Goal: Task Accomplishment & Management: Manage account settings

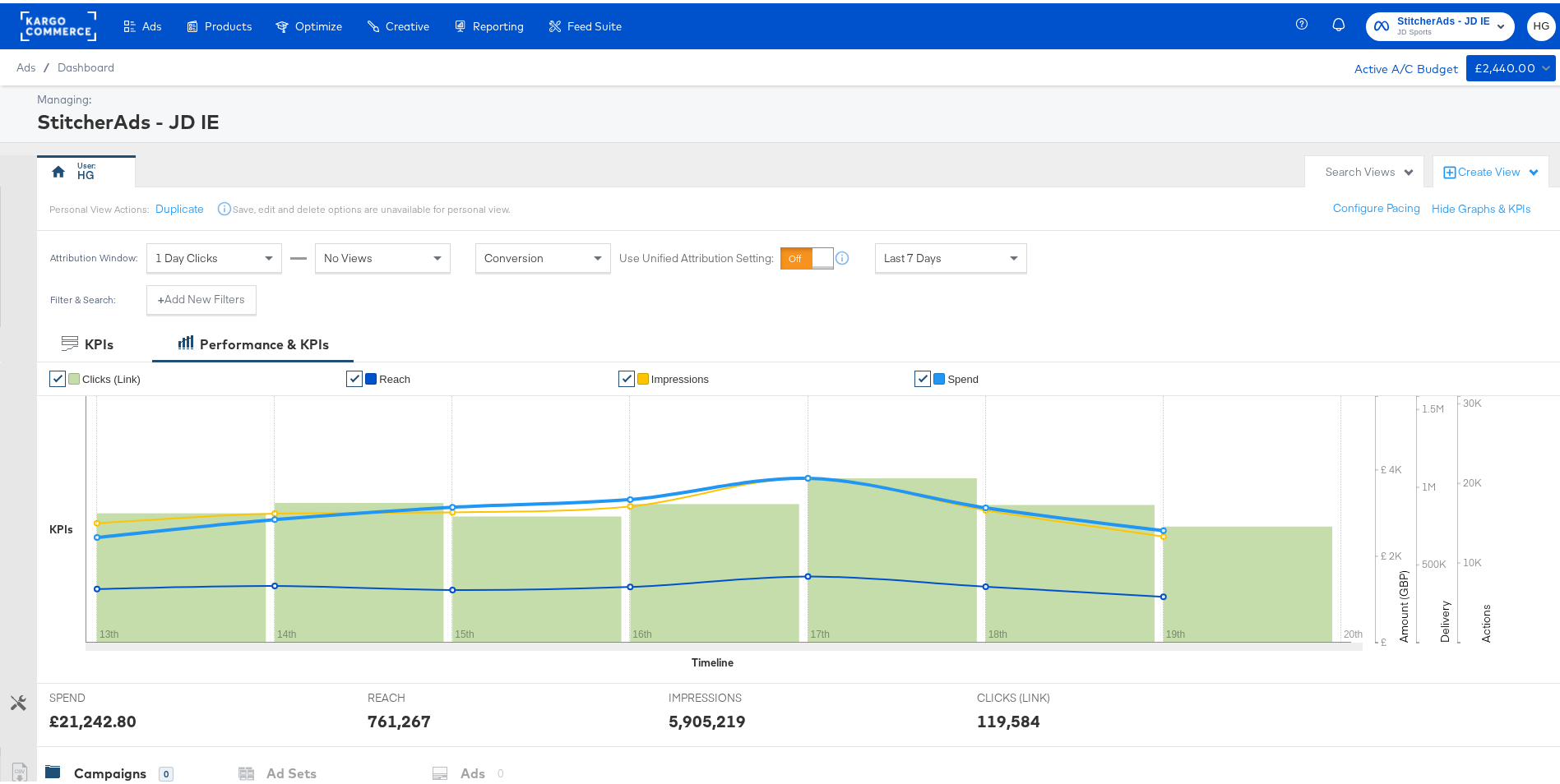
click at [1491, 16] on icon "button" at bounding box center [1501, 23] width 20 height 20
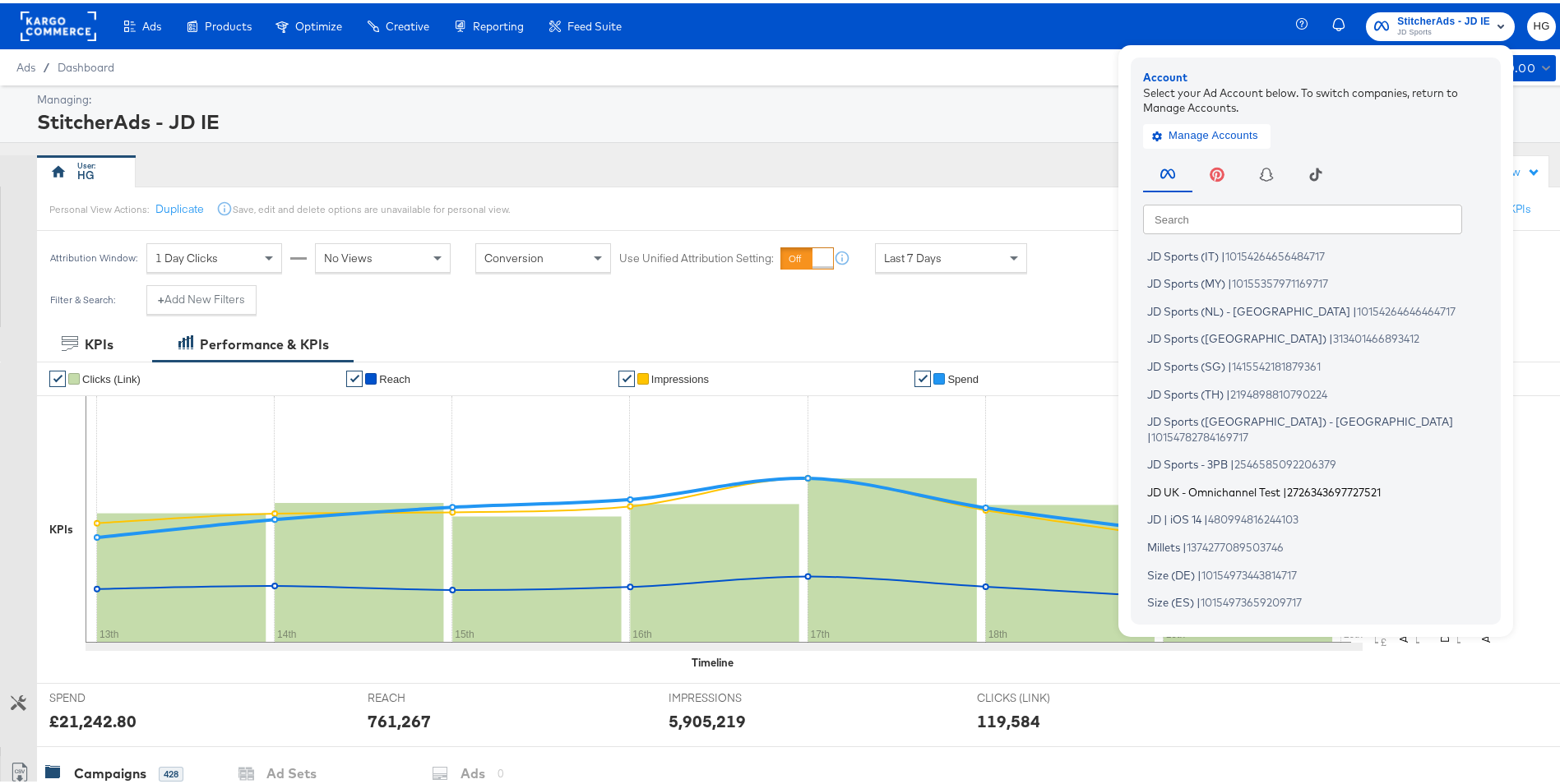
scroll to position [329, 0]
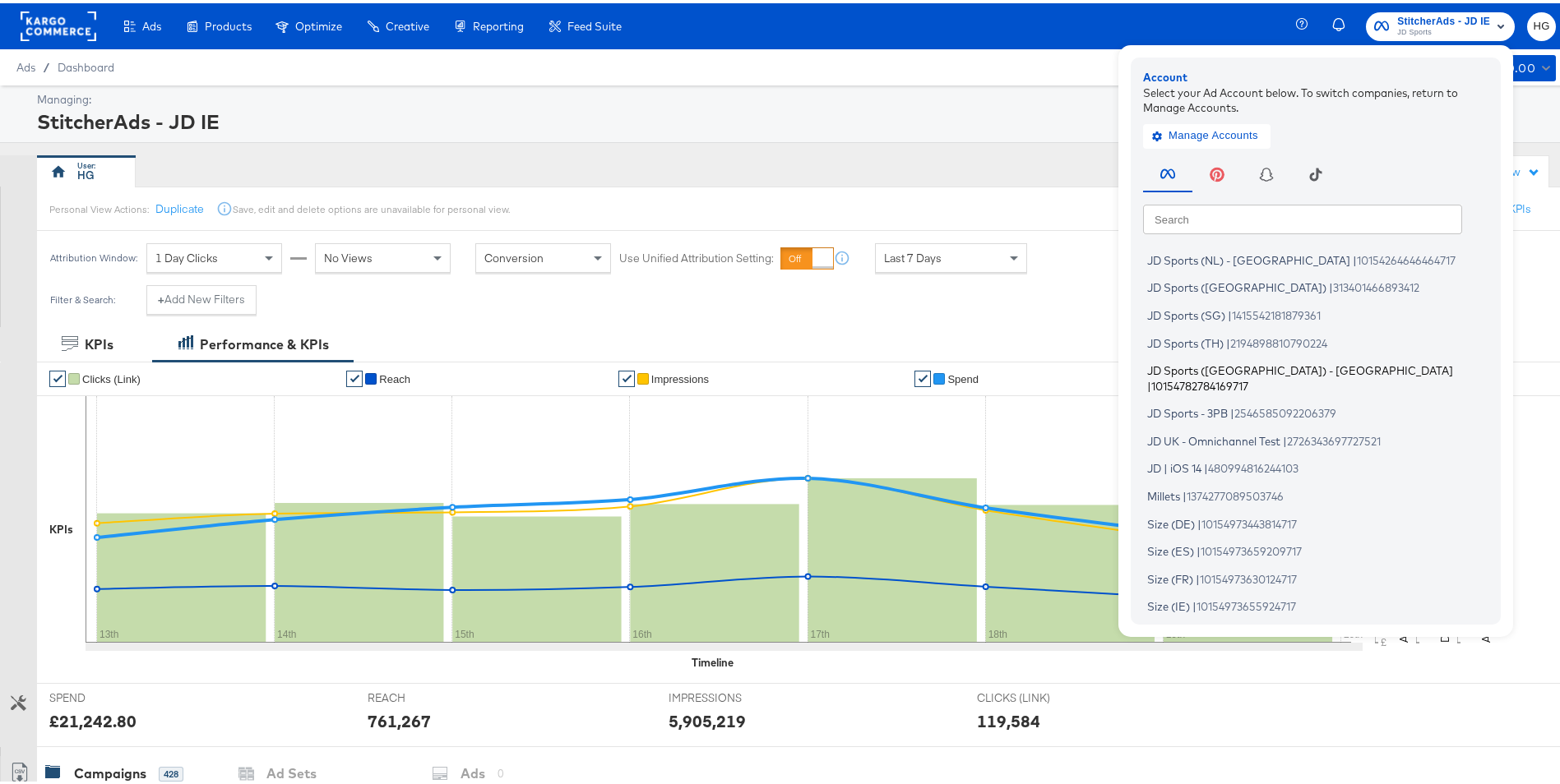
click at [1233, 375] on li "JD Sports (UK) - SA | 10154782784169717" at bounding box center [1320, 375] width 354 height 39
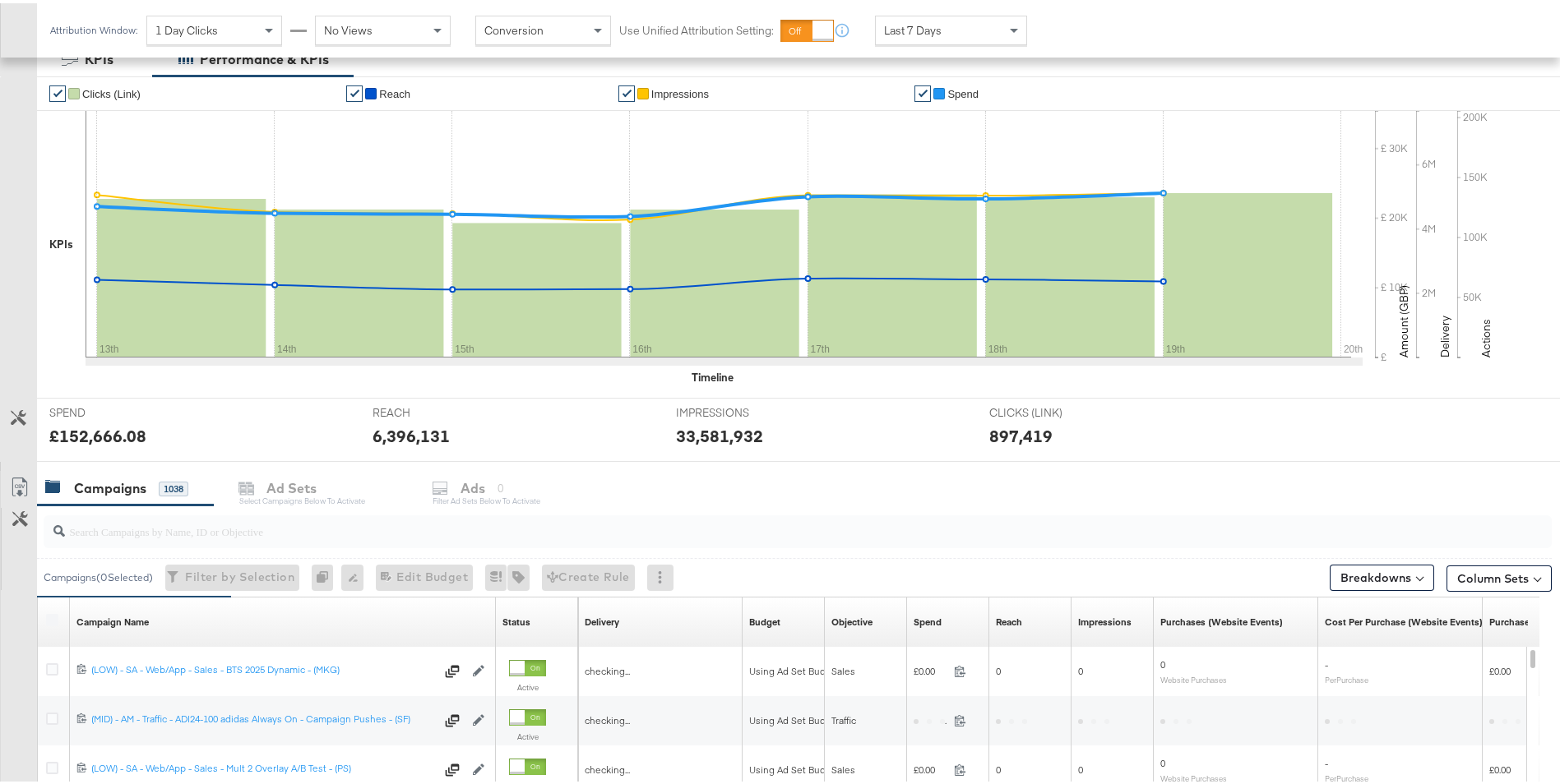
scroll to position [413, 0]
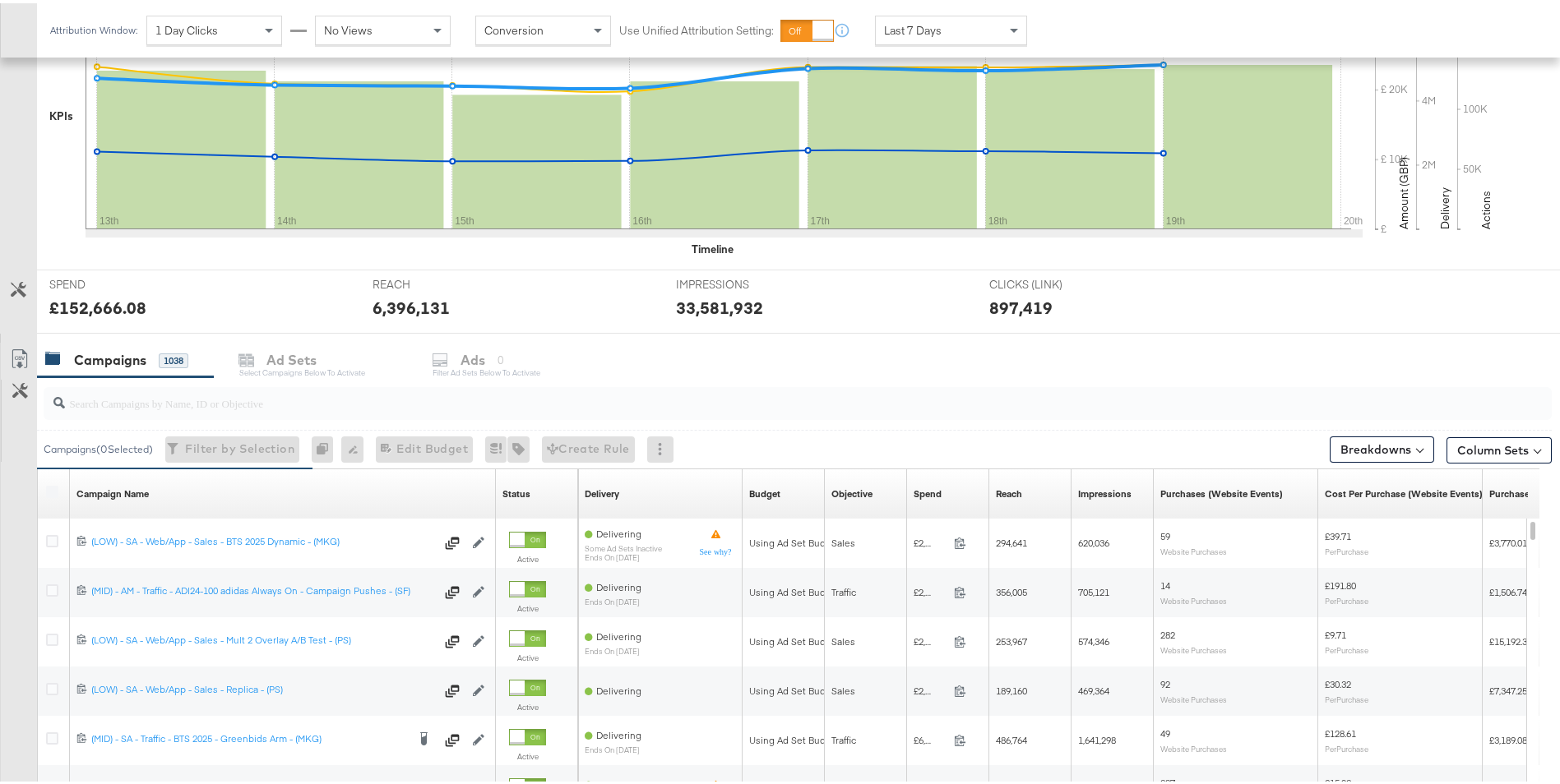
click at [265, 399] on input "search" at bounding box center [739, 393] width 1349 height 32
type input "BTS"
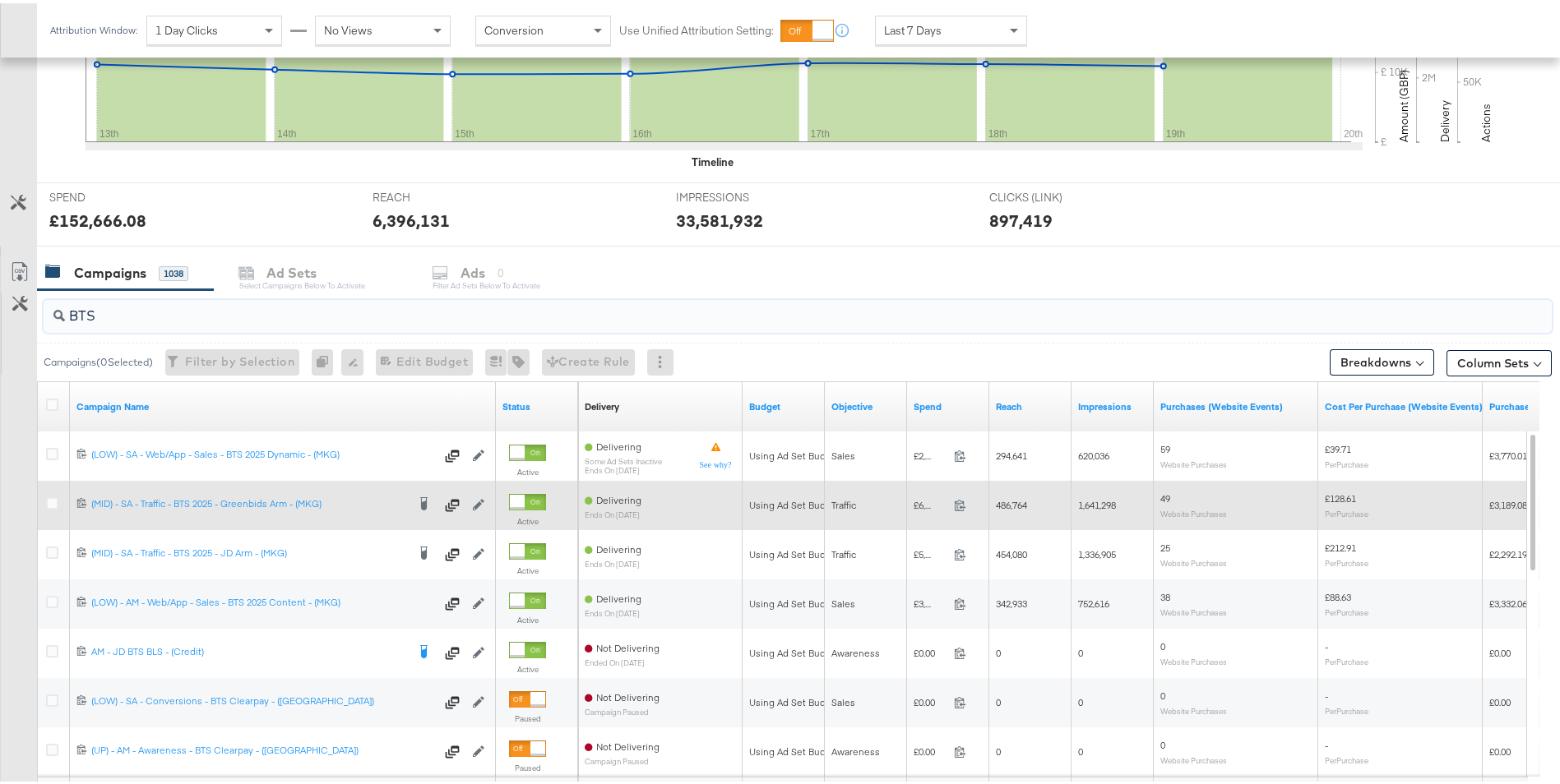
scroll to position [578, 0]
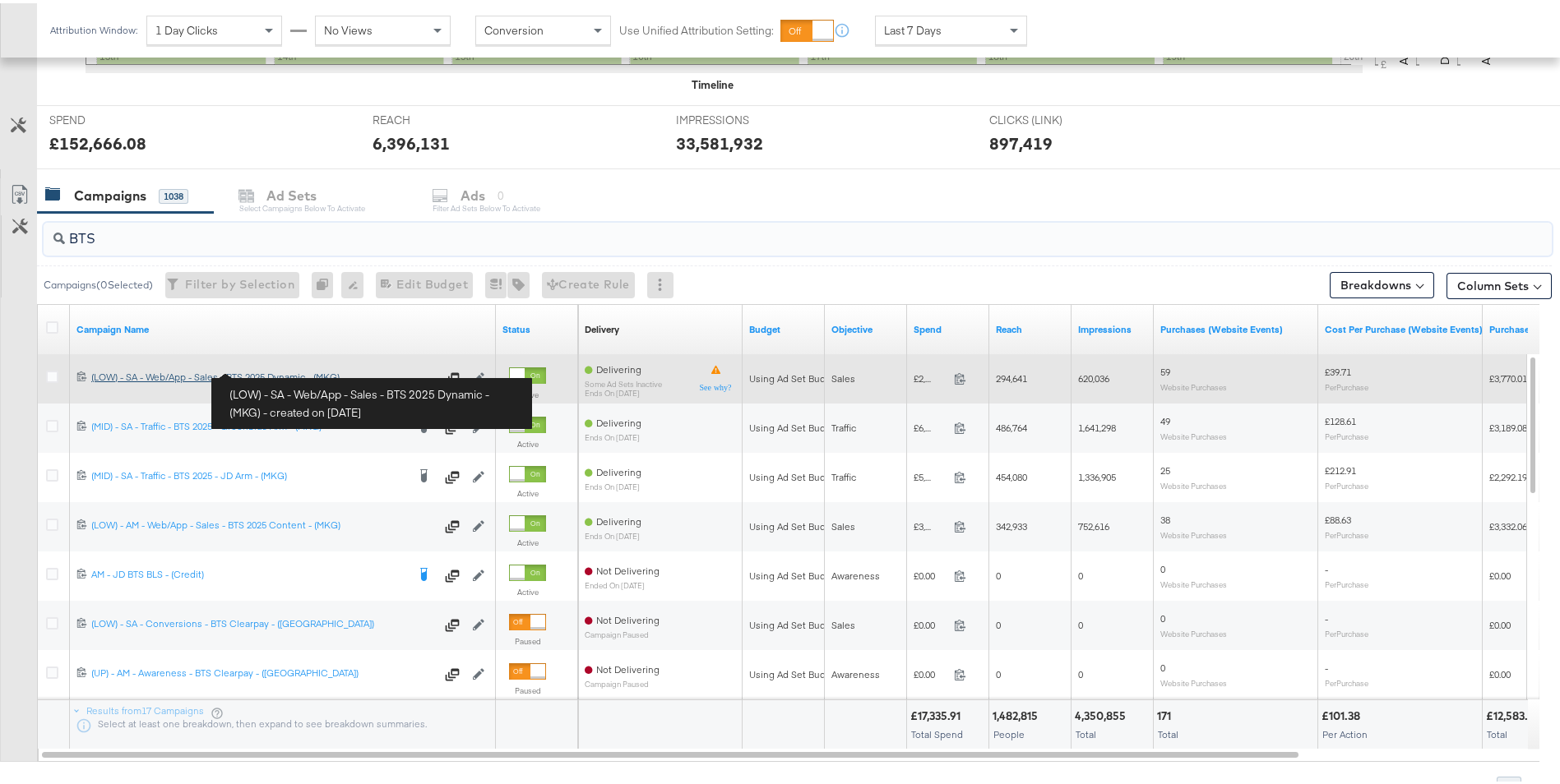
click at [273, 368] on div "(LOW) - SA - Web/App - Sales - BTS 2025 Dynamic - (MKG) (LOW) - SA - Web/App - …" at bounding box center [263, 374] width 344 height 13
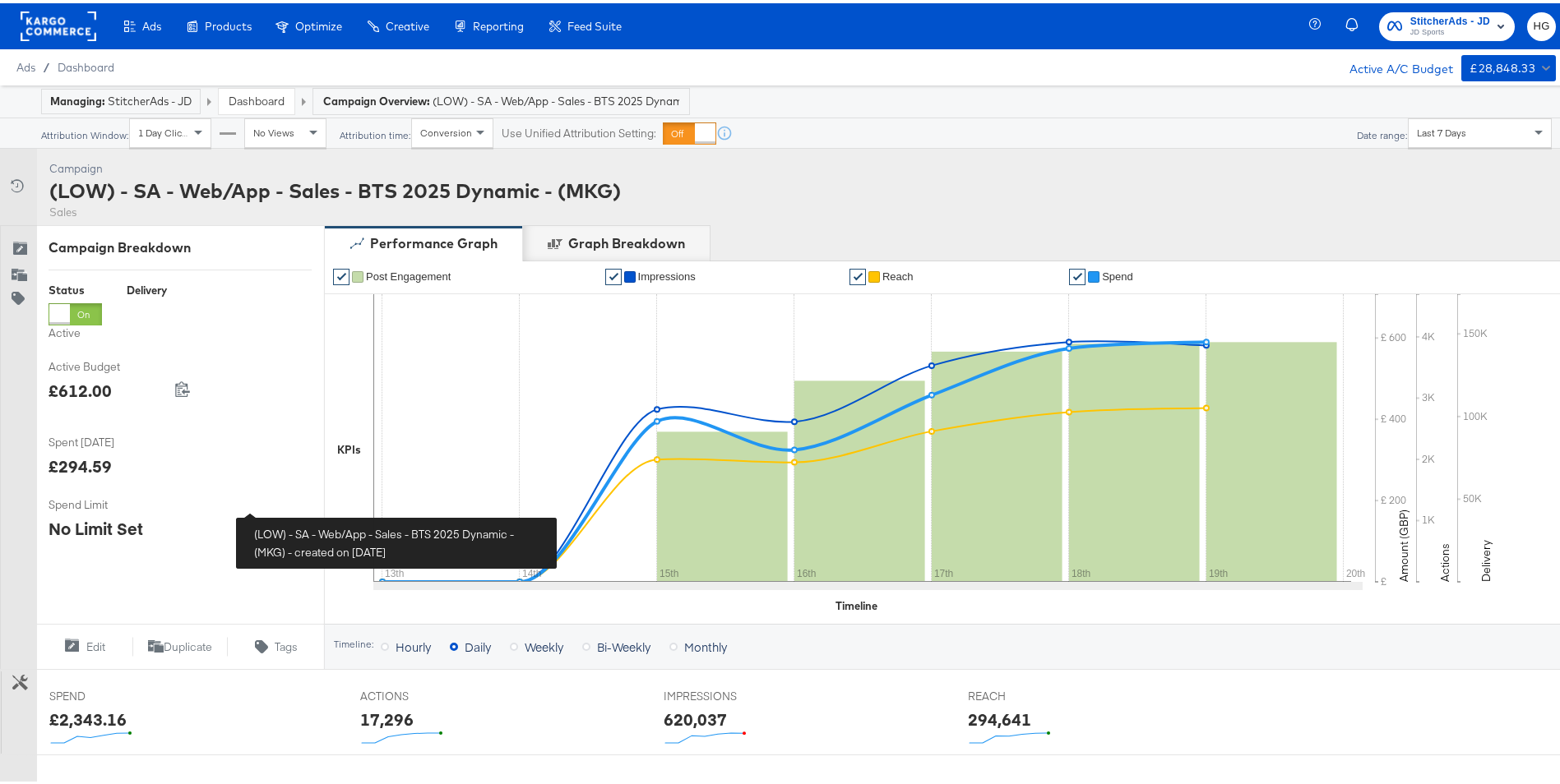
scroll to position [507, 0]
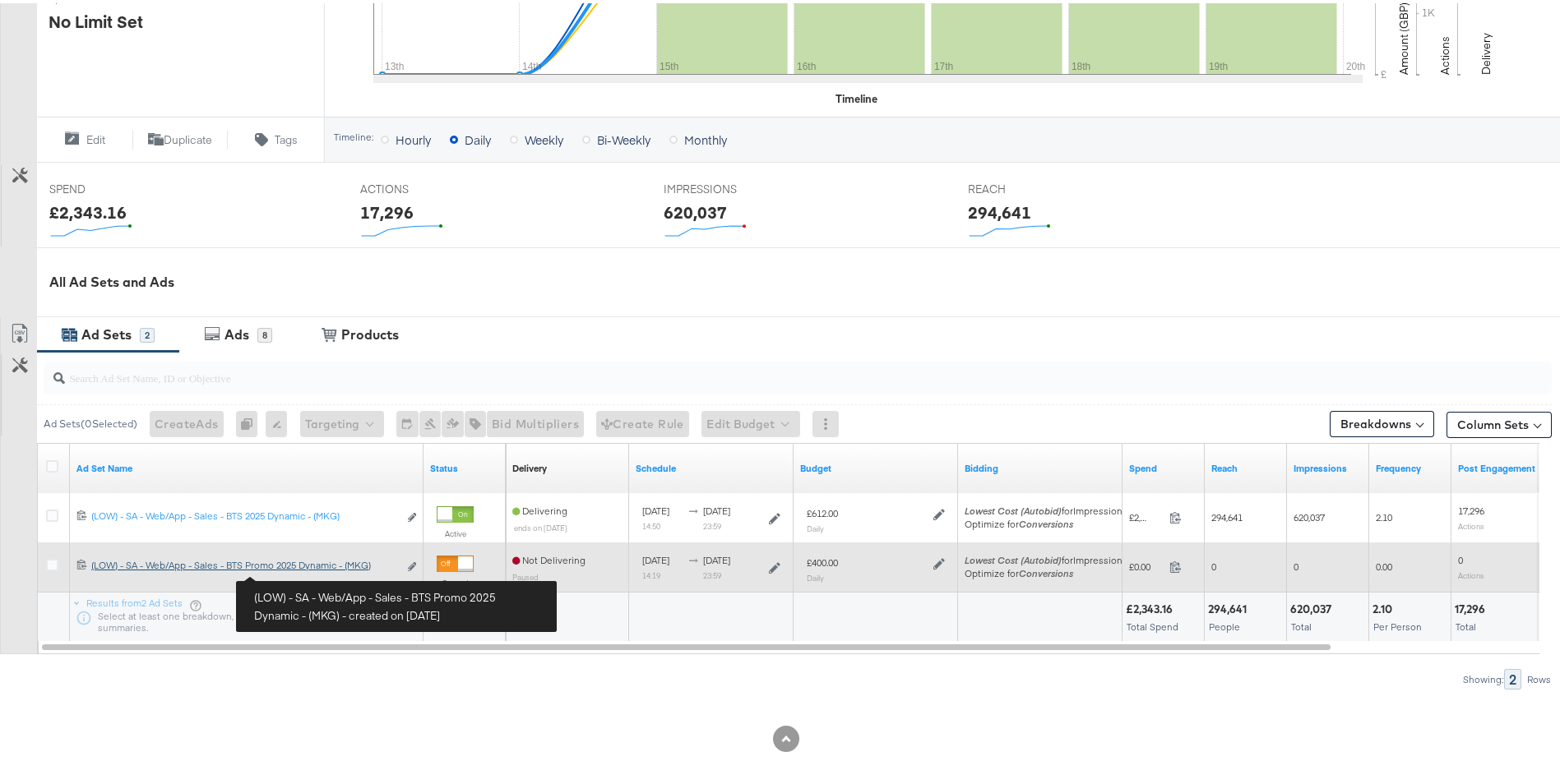
click at [298, 571] on link "(LOW) - SA - Web/App - Sales - BTS Promo 2025 Dynamic - (MKG) (LOW) - SA - Web/…" at bounding box center [245, 564] width 307 height 17
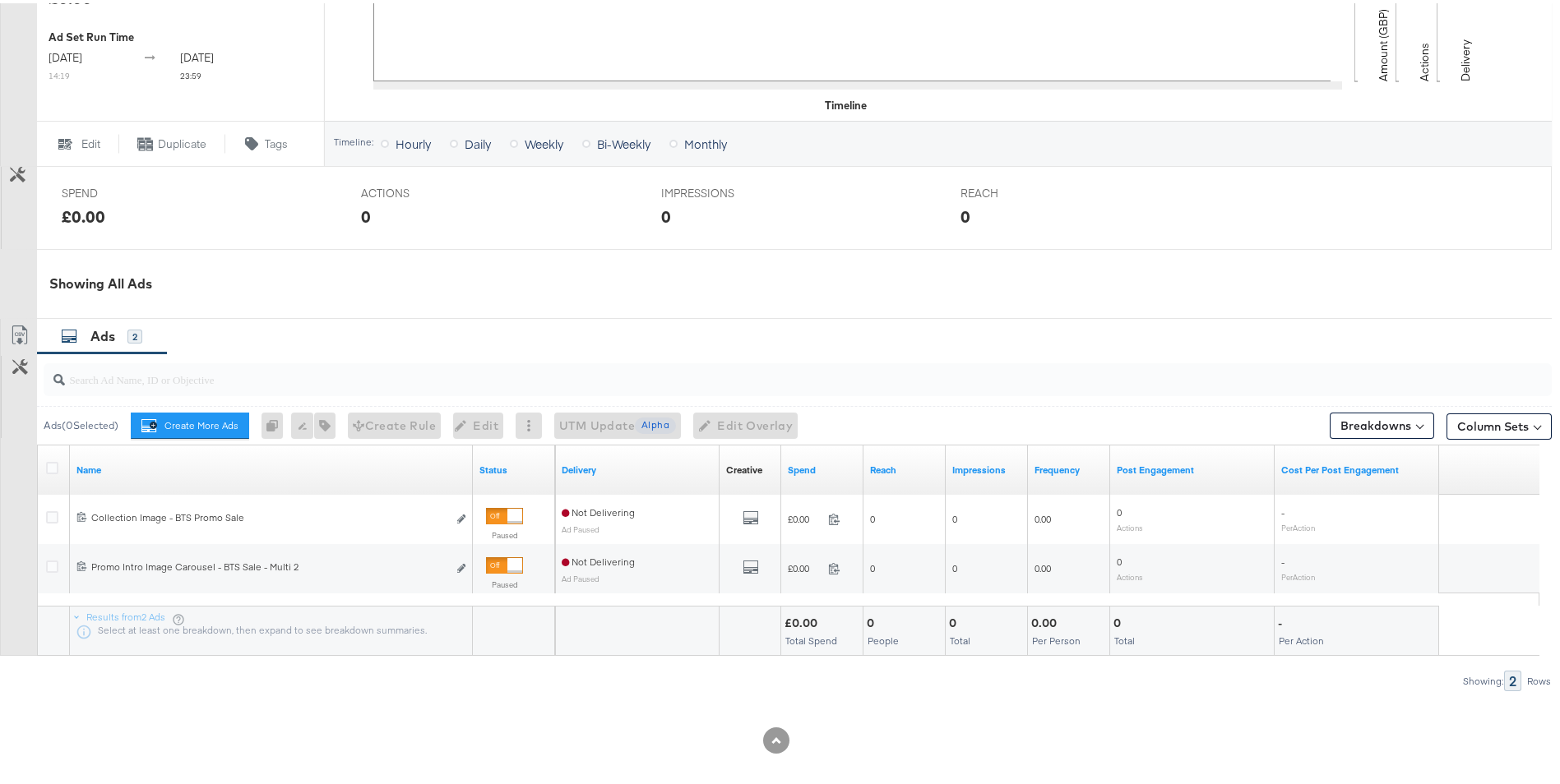
scroll to position [570, 0]
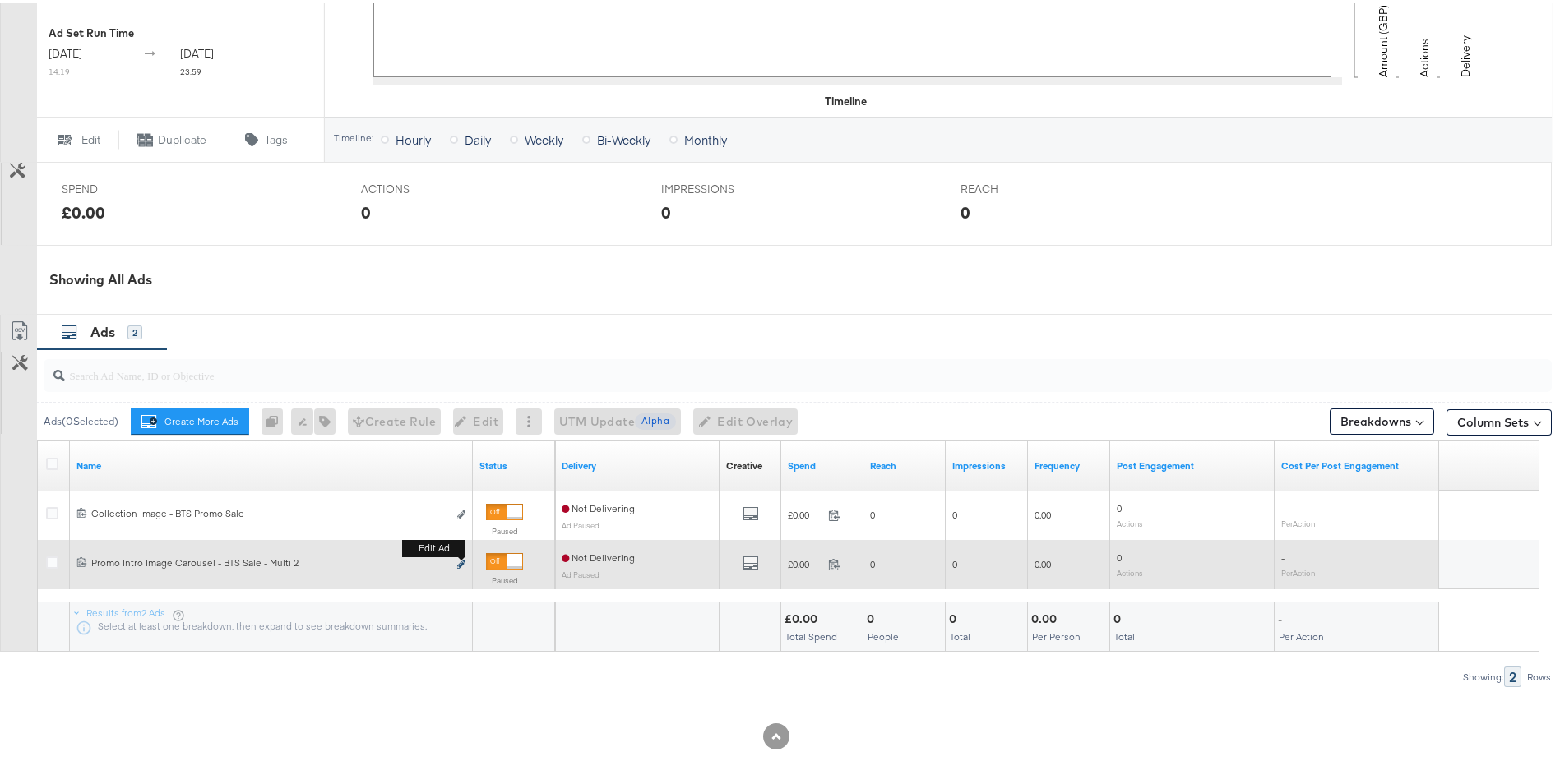
click at [461, 561] on icon "link" at bounding box center [462, 561] width 8 height 9
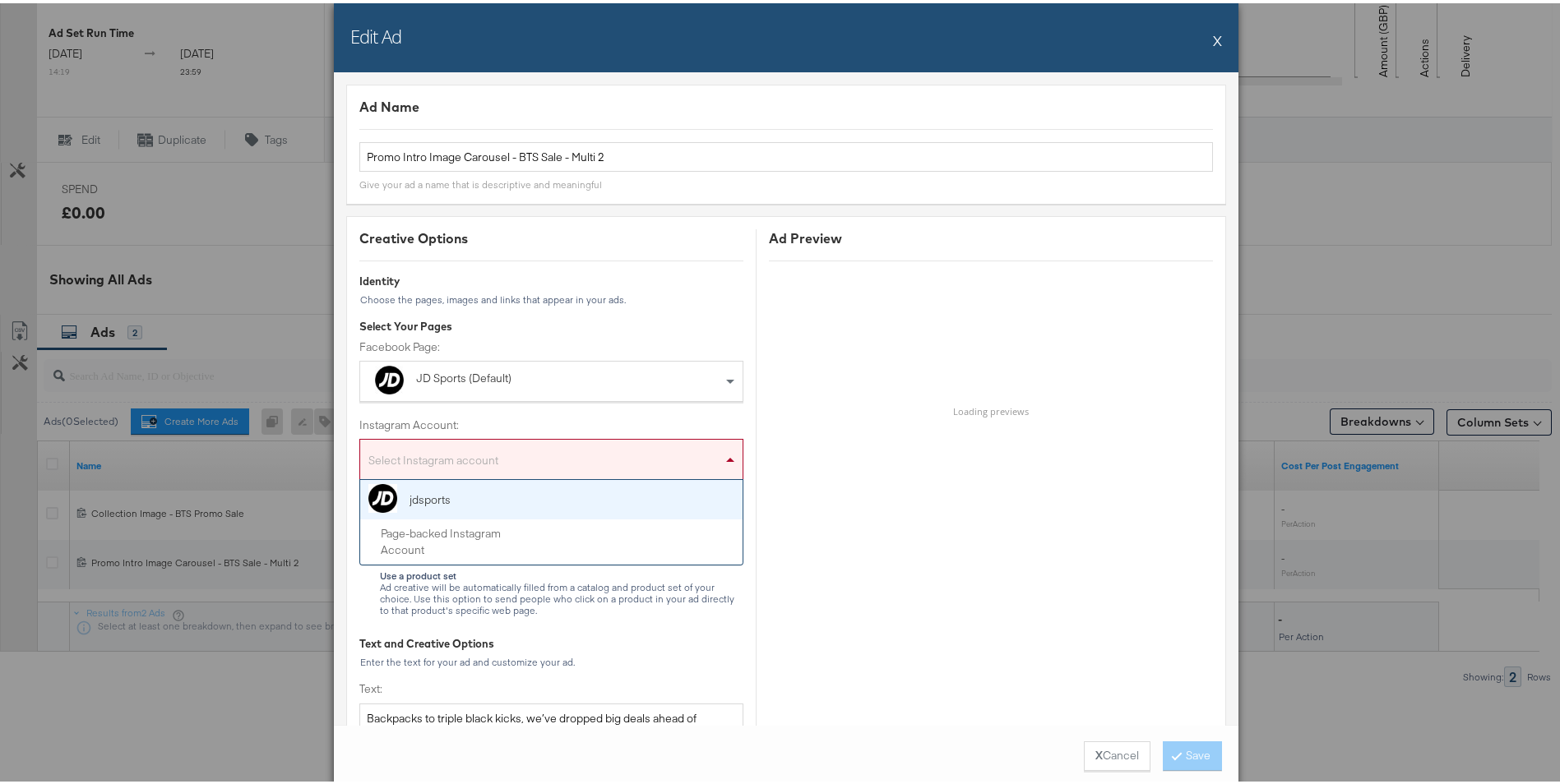
click at [470, 456] on div "Select Instagram account" at bounding box center [551, 459] width 383 height 33
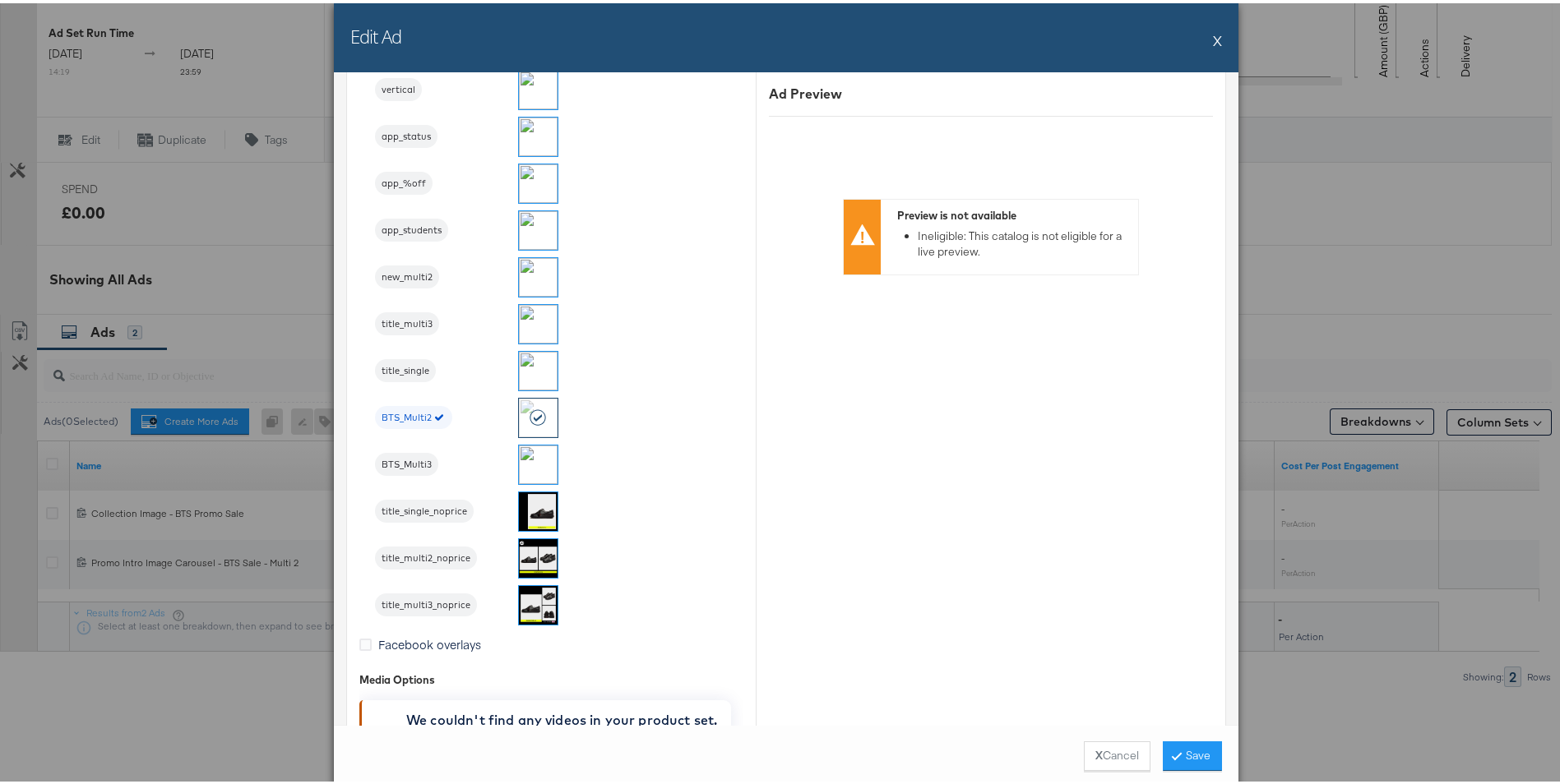
scroll to position [2301, 0]
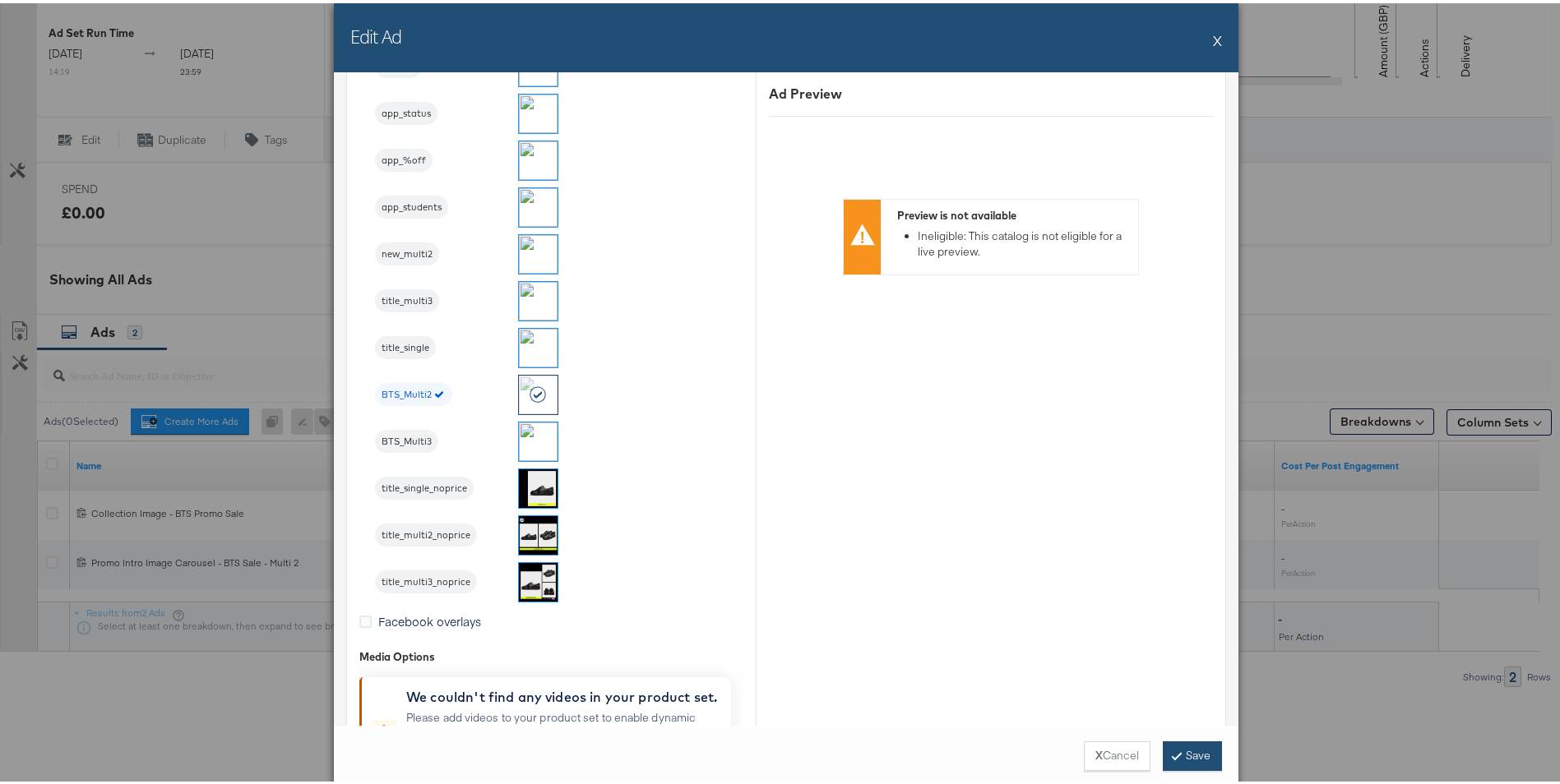
click at [1186, 753] on button "Save" at bounding box center [1192, 753] width 59 height 30
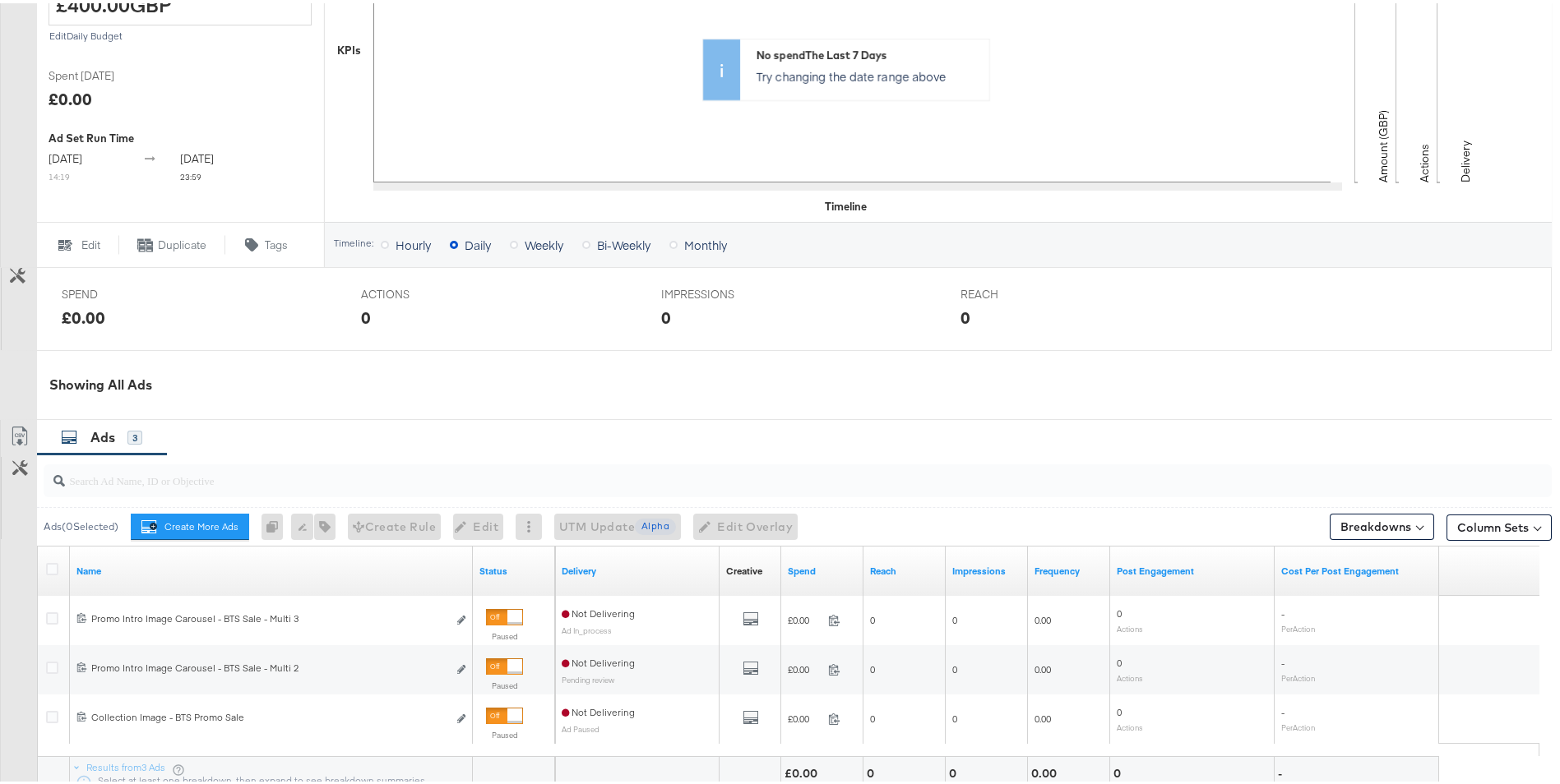
scroll to position [619, 0]
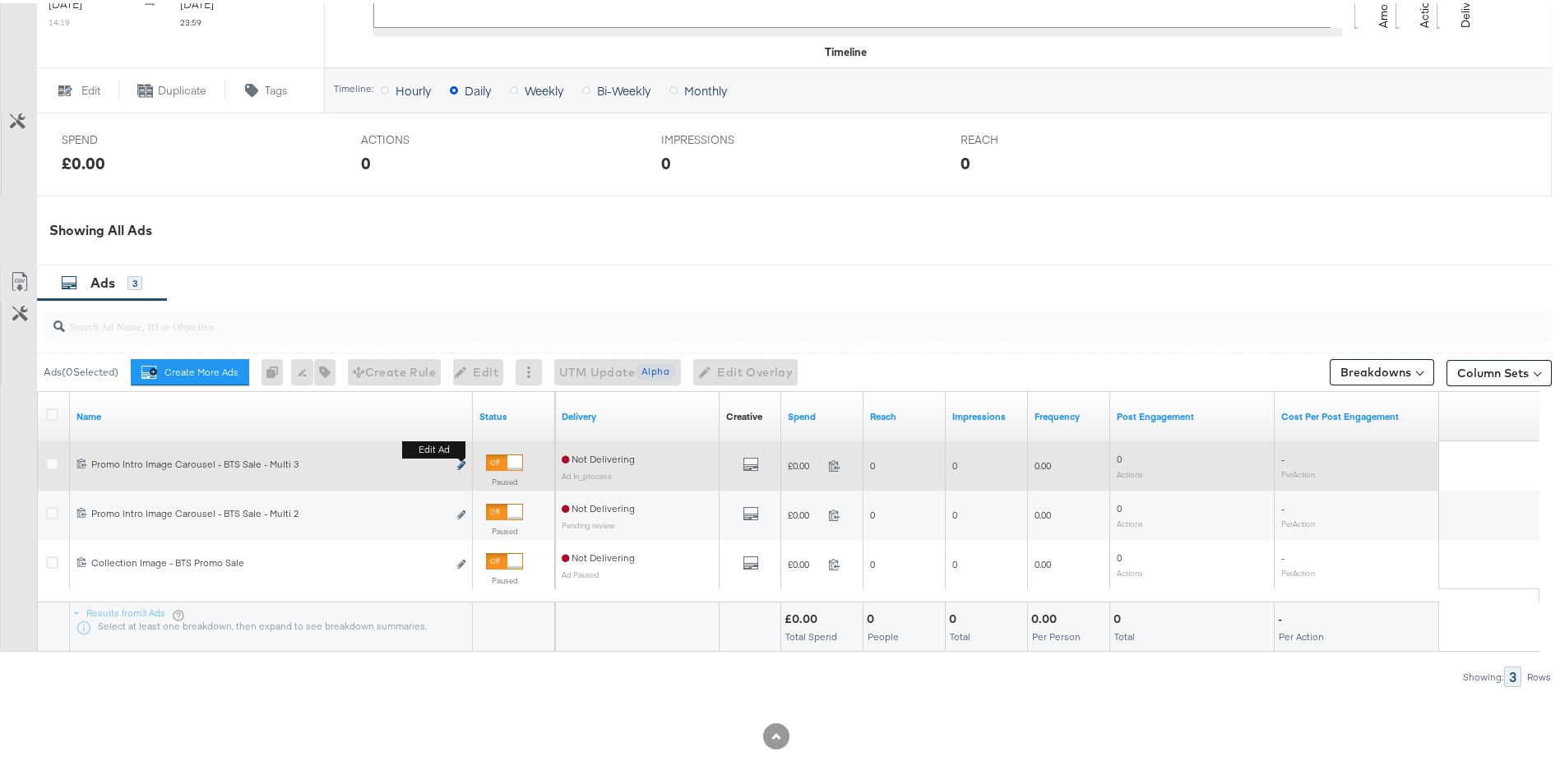
click at [462, 463] on icon "link" at bounding box center [462, 462] width 8 height 9
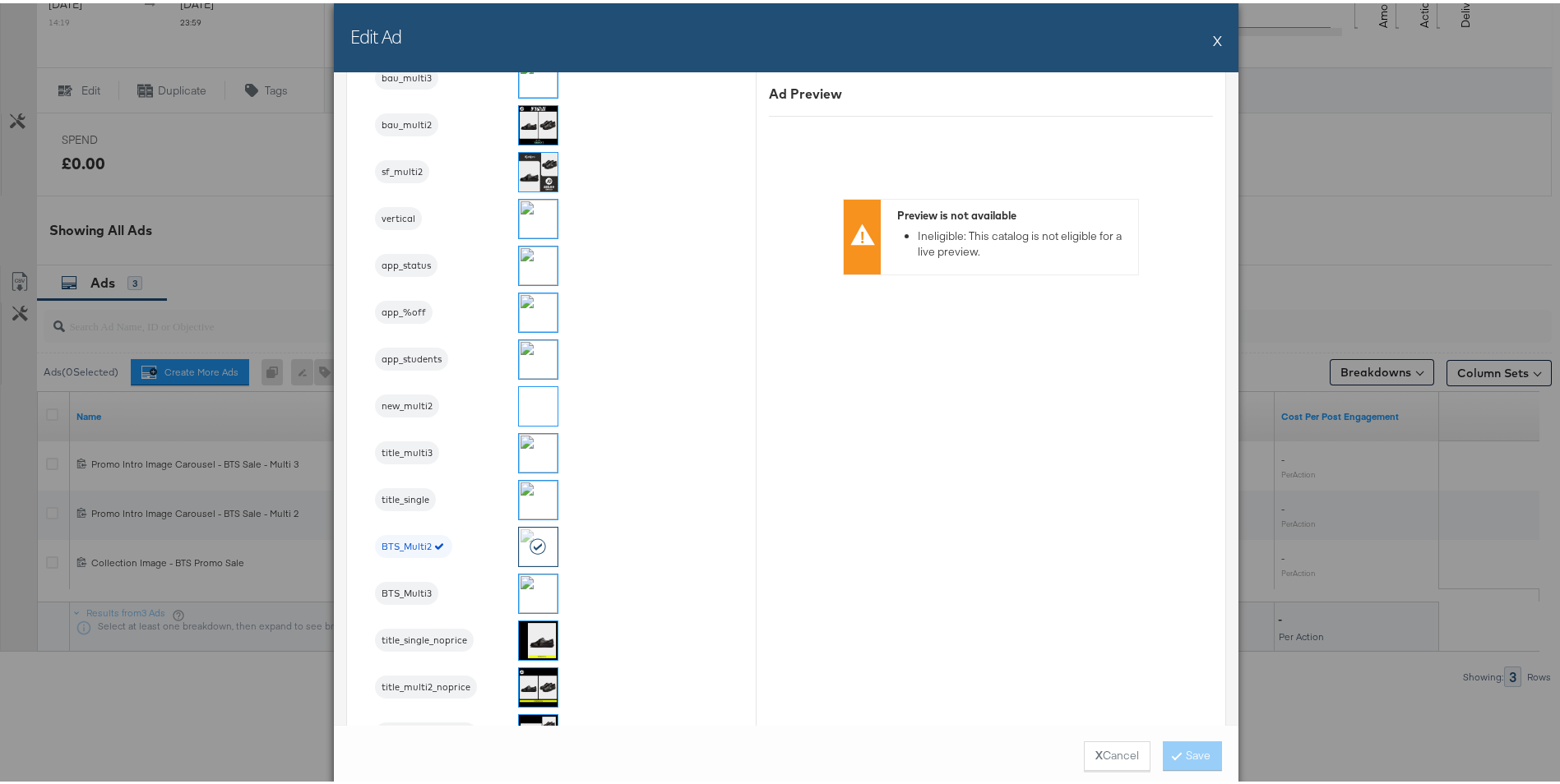
scroll to position [2383, 0]
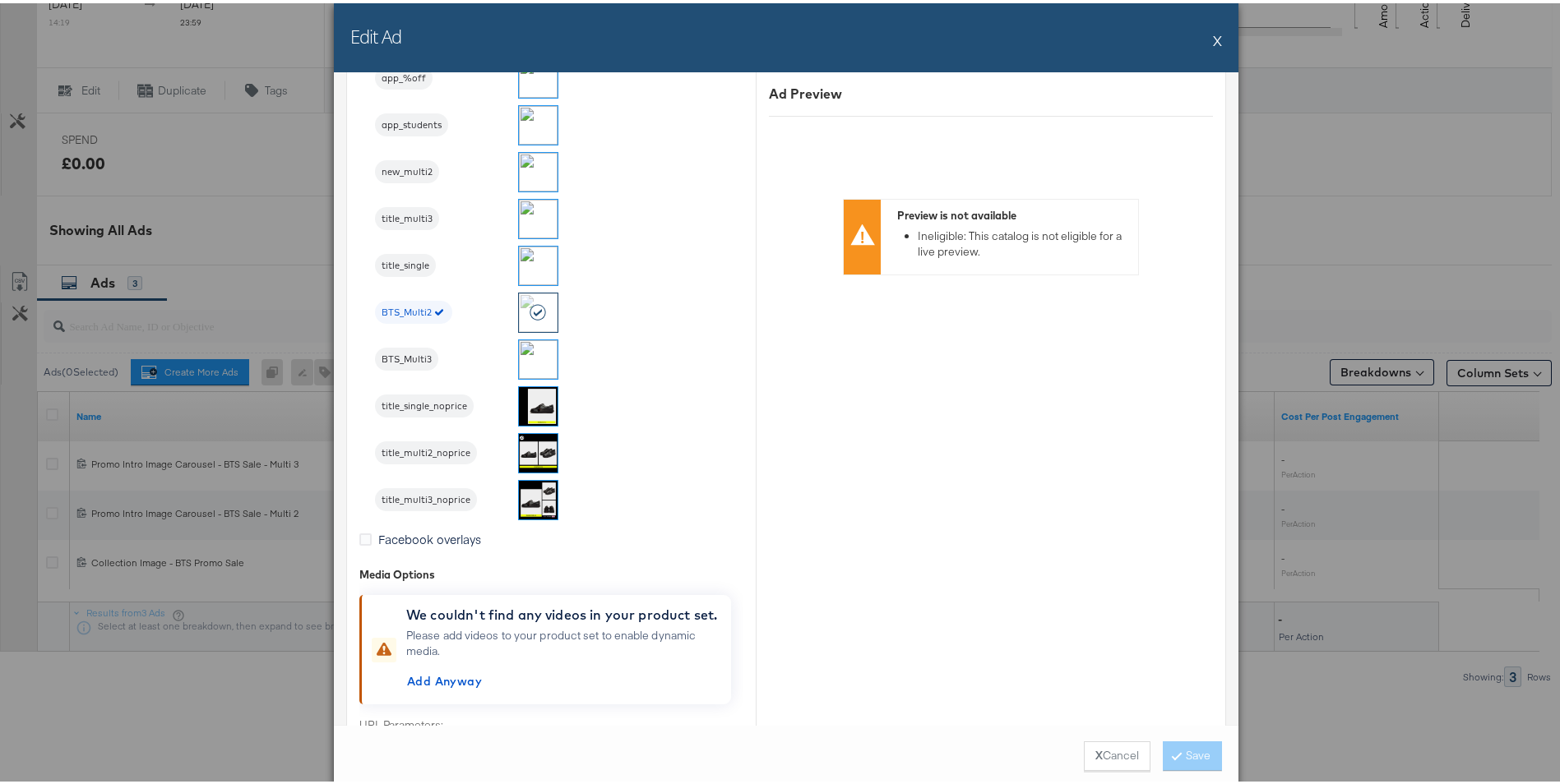
click at [524, 355] on img at bounding box center [538, 356] width 39 height 39
click at [1183, 751] on button "Save" at bounding box center [1192, 753] width 59 height 30
